Goal: Find specific page/section: Find specific page/section

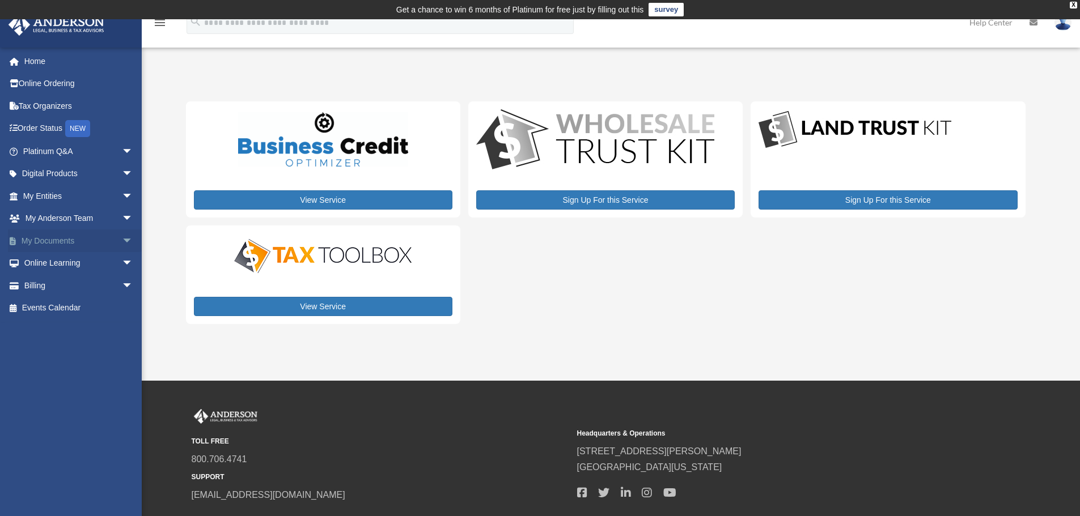
click at [61, 234] on link "My Documents arrow_drop_down" at bounding box center [79, 241] width 142 height 23
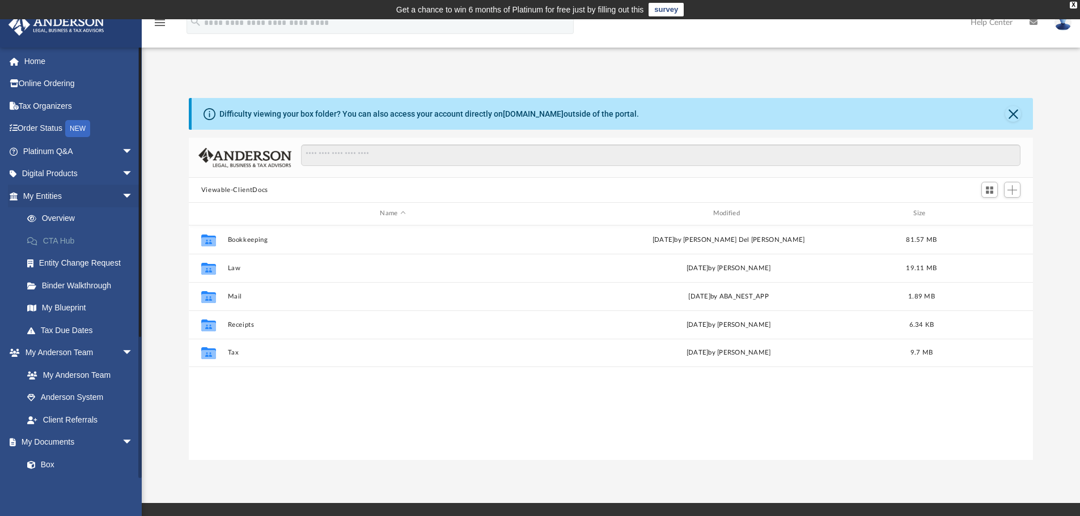
scroll to position [249, 836]
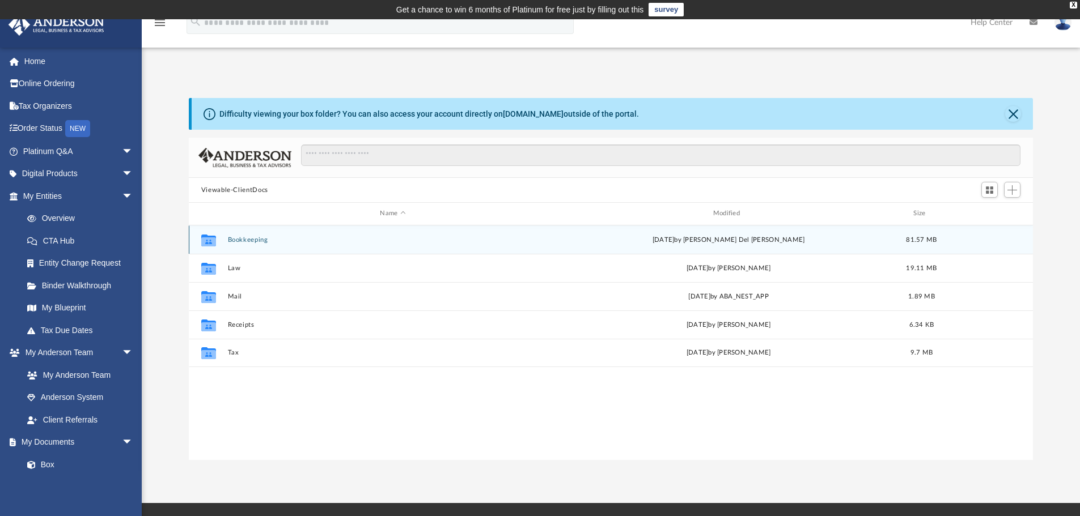
click at [241, 238] on button "Bookkeeping" at bounding box center [392, 239] width 330 height 7
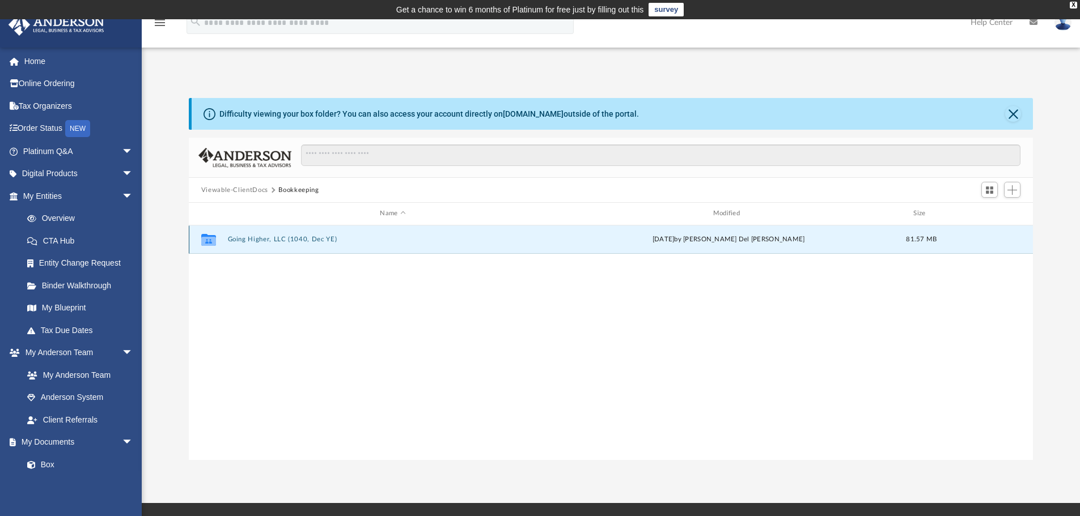
click at [242, 243] on button "Going Higher, LLC (1040, Dec YE)" at bounding box center [392, 239] width 330 height 7
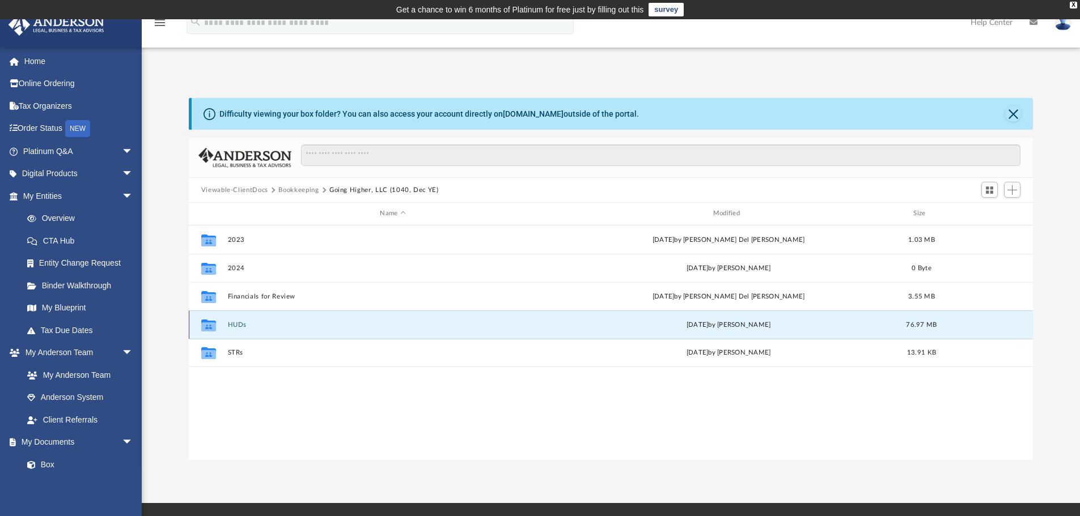
click at [239, 323] on button "HUDs" at bounding box center [392, 324] width 330 height 7
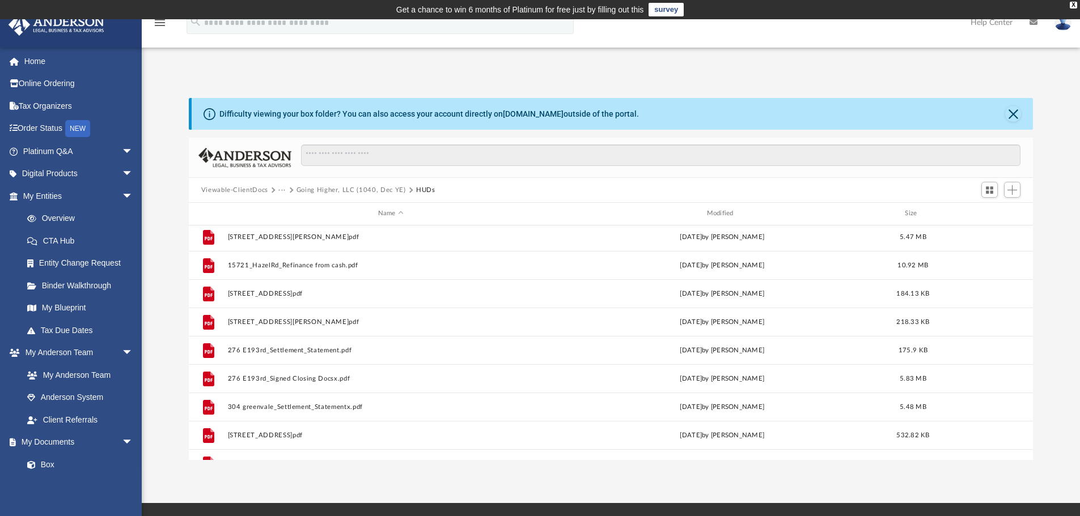
scroll to position [0, 0]
